Goal: Register for event/course

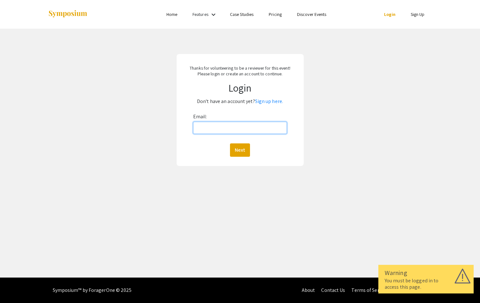
click at [208, 131] on input "Email:" at bounding box center [240, 128] width 94 height 12
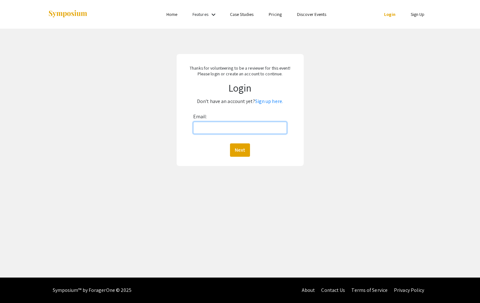
type input "[EMAIL_ADDRESS][DOMAIN_NAME]"
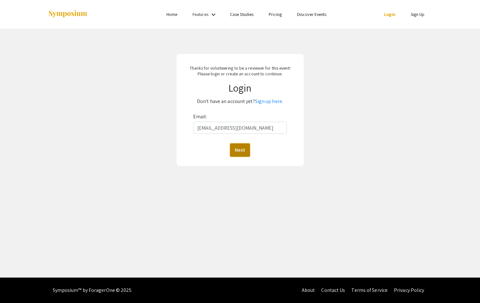
click at [240, 153] on button "Next" at bounding box center [240, 149] width 20 height 13
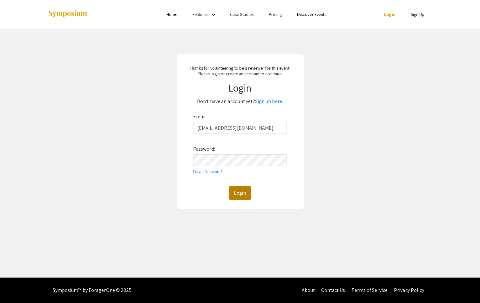
click at [237, 197] on button "Login" at bounding box center [240, 192] width 22 height 13
click at [238, 196] on button "Login" at bounding box center [240, 192] width 22 height 13
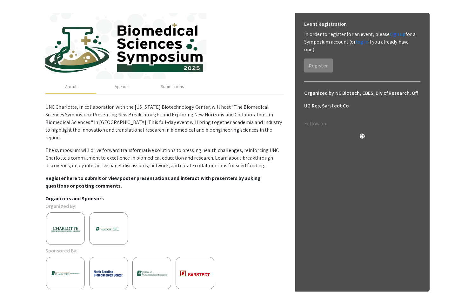
scroll to position [76, 0]
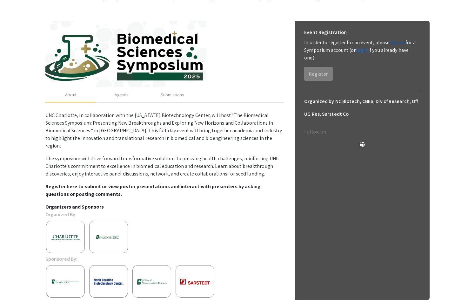
click at [394, 43] on link "sign up" at bounding box center [398, 42] width 16 height 7
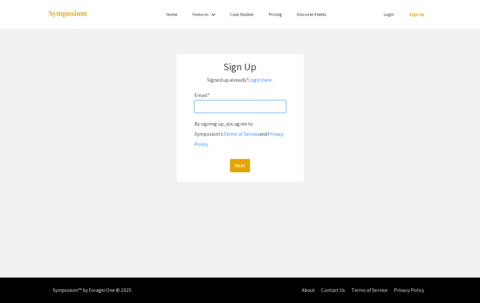
click at [220, 104] on input "Email: *" at bounding box center [239, 106] width 91 height 12
type input "[EMAIL_ADDRESS][DOMAIN_NAME]"
click at [238, 159] on button "Next" at bounding box center [240, 165] width 20 height 13
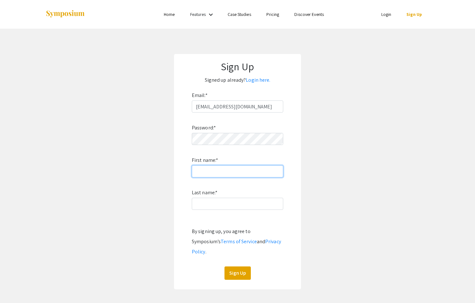
click at [213, 169] on input "First name: *" at bounding box center [237, 171] width 91 height 12
type input "Donald"
click at [207, 200] on input "Last name: *" at bounding box center [237, 204] width 91 height 12
type input "Jacobs"
click at [235, 266] on button "Sign Up" at bounding box center [238, 272] width 26 height 13
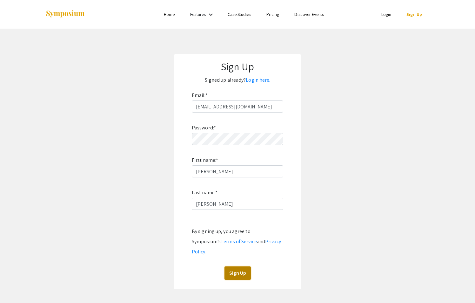
click at [235, 266] on button "Sign Up" at bounding box center [238, 272] width 26 height 13
click at [233, 266] on button "Sign Up" at bounding box center [238, 272] width 26 height 13
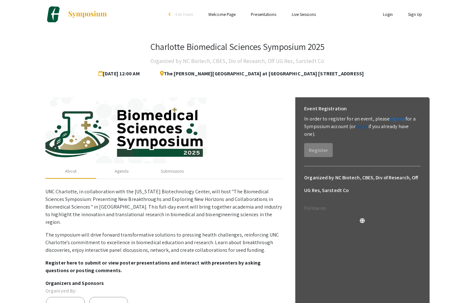
click at [362, 125] on link "log in" at bounding box center [362, 126] width 13 height 7
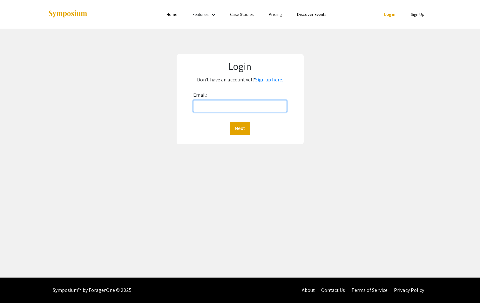
click at [228, 107] on input "Email:" at bounding box center [240, 106] width 94 height 12
type input "[EMAIL_ADDRESS][DOMAIN_NAME]"
click at [238, 128] on button "Next" at bounding box center [240, 128] width 20 height 13
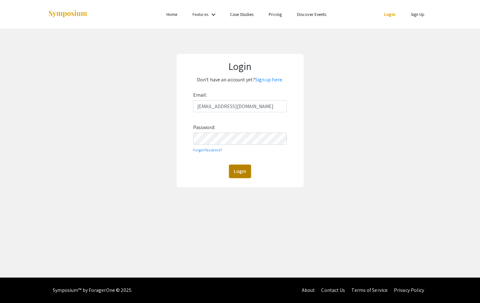
click at [238, 171] on button "Login" at bounding box center [240, 171] width 22 height 13
click at [239, 170] on button "Login" at bounding box center [240, 171] width 22 height 13
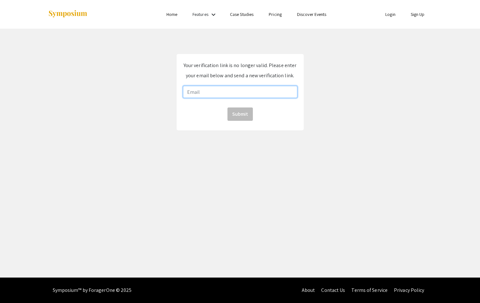
click at [197, 91] on input "email" at bounding box center [240, 92] width 114 height 12
type input "[EMAIL_ADDRESS][DOMAIN_NAME]"
click at [237, 117] on button "Submit" at bounding box center [239, 113] width 25 height 13
click at [238, 111] on button "Submit" at bounding box center [239, 113] width 25 height 13
click at [240, 111] on button "Submit" at bounding box center [239, 113] width 25 height 13
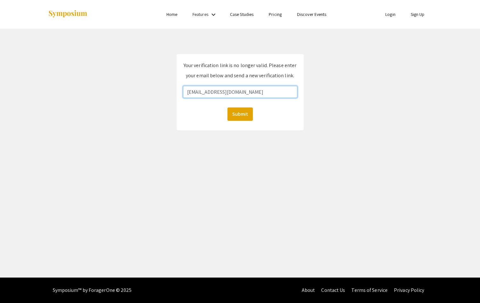
click at [245, 93] on input "[EMAIL_ADDRESS][DOMAIN_NAME]" at bounding box center [240, 92] width 114 height 12
click at [237, 112] on button "Submit" at bounding box center [239, 113] width 25 height 13
click at [241, 111] on button "Submit" at bounding box center [239, 113] width 25 height 13
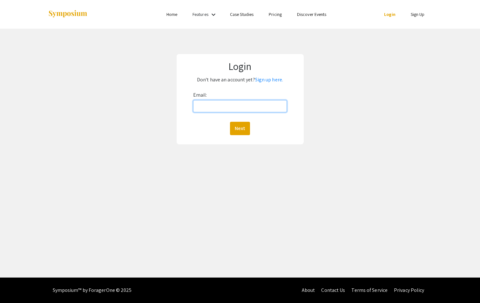
click at [204, 106] on input "Email:" at bounding box center [240, 106] width 94 height 12
type input "[EMAIL_ADDRESS][DOMAIN_NAME]"
click at [239, 131] on button "Next" at bounding box center [240, 128] width 20 height 13
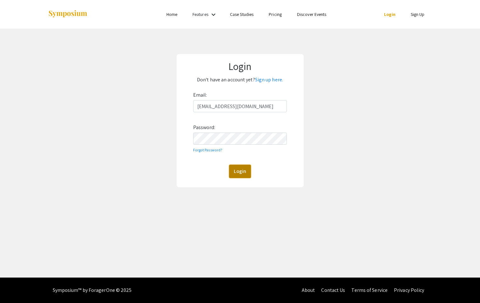
click at [238, 172] on button "Login" at bounding box center [240, 171] width 22 height 13
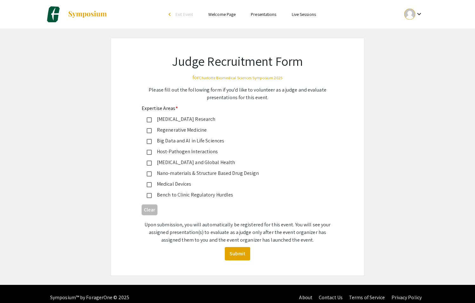
click at [148, 139] on mat-pseudo-checkbox at bounding box center [149, 141] width 5 height 5
click at [151, 172] on mat-pseudo-checkbox at bounding box center [149, 173] width 5 height 5
click at [234, 252] on button "Submit" at bounding box center [237, 253] width 25 height 13
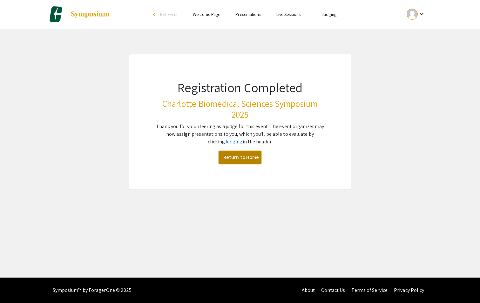
click at [245, 157] on link "Return to Home" at bounding box center [240, 157] width 43 height 13
